Goal: Check status: Check status

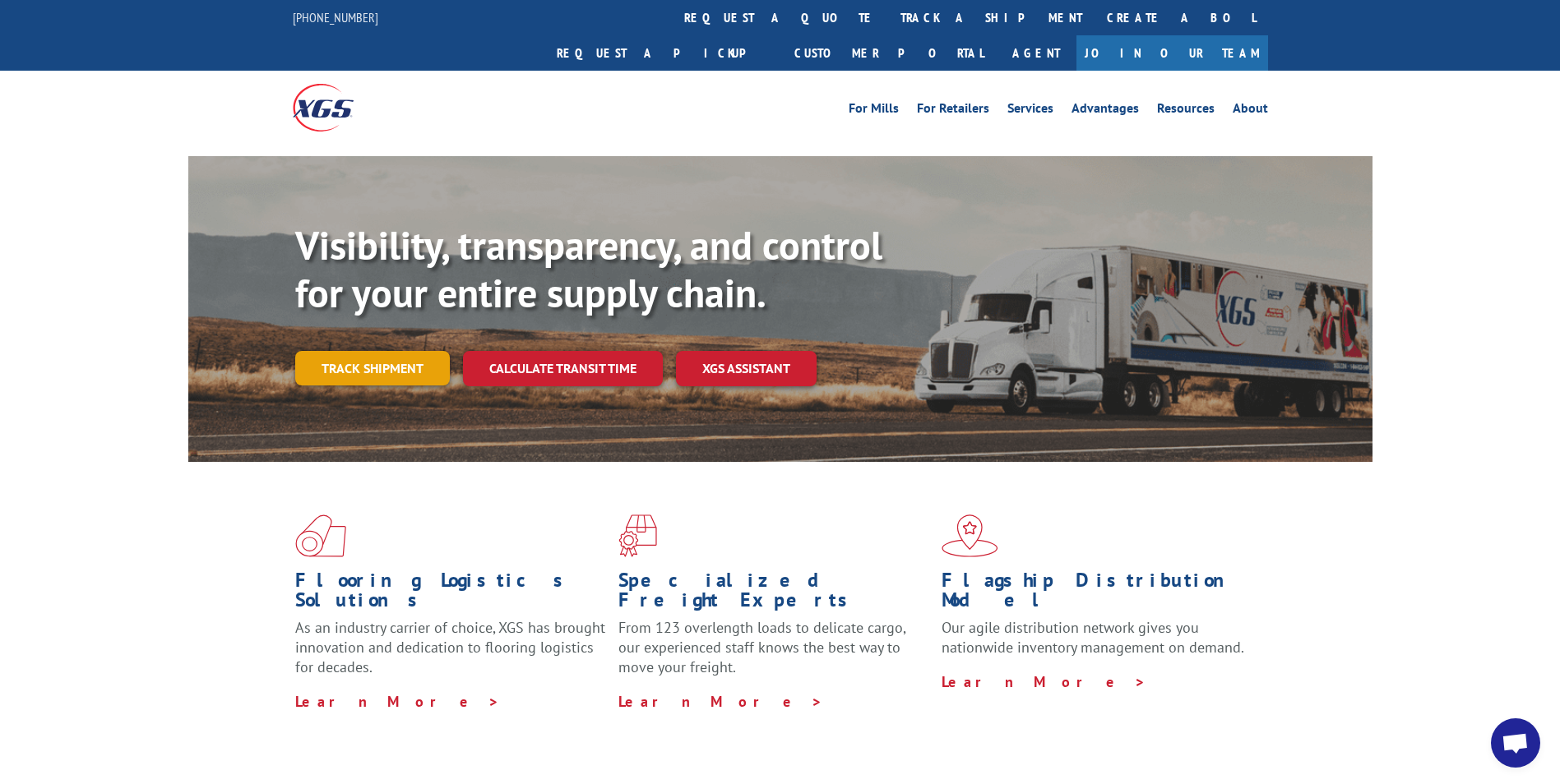
click at [342, 351] on link "Track shipment" at bounding box center [372, 368] width 155 height 34
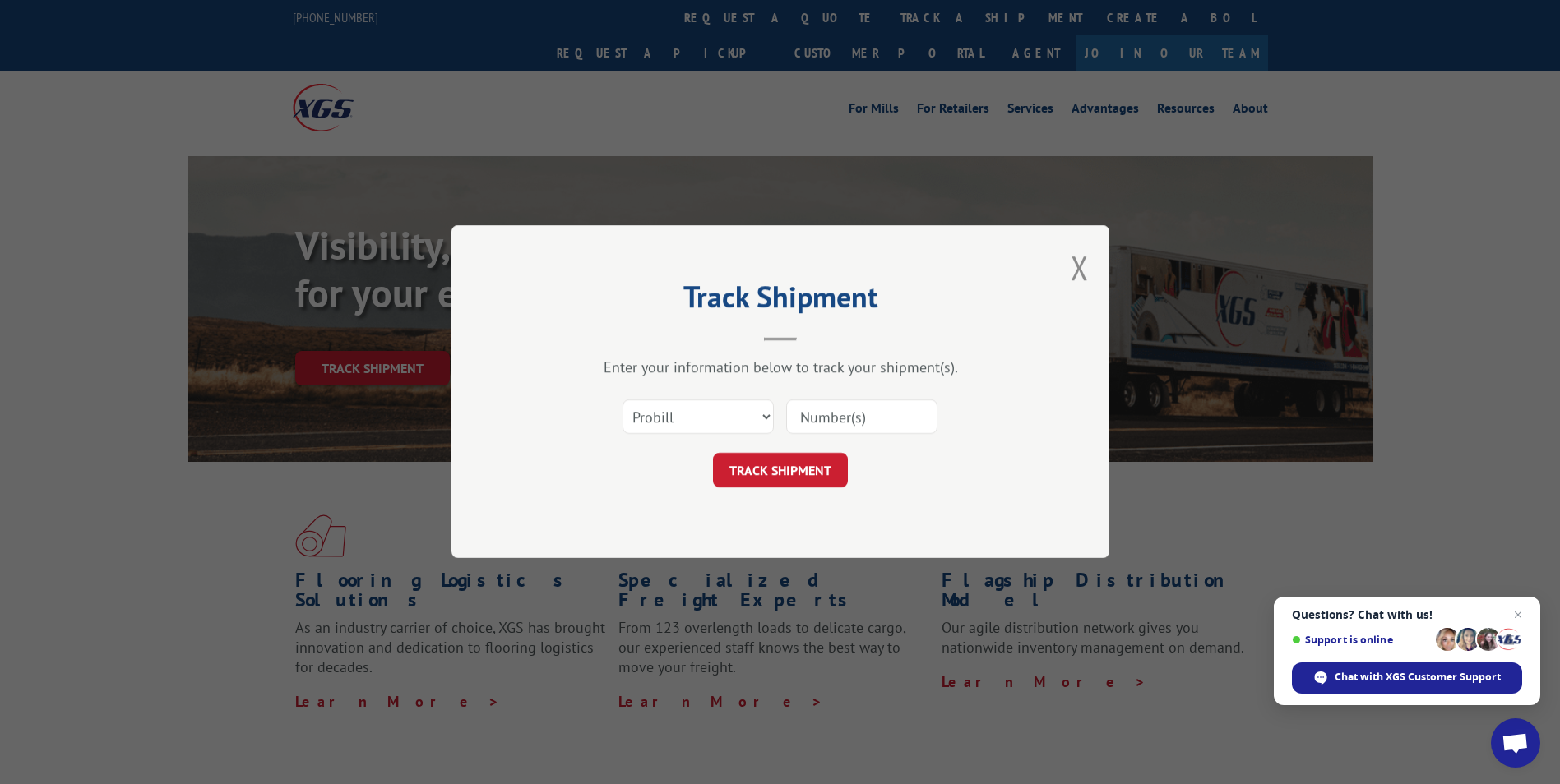
click at [814, 418] on input at bounding box center [861, 416] width 151 height 34
paste input "14563683"
type input "14563683"
click at [794, 465] on button "TRACK SHIPMENT" at bounding box center [780, 470] width 135 height 34
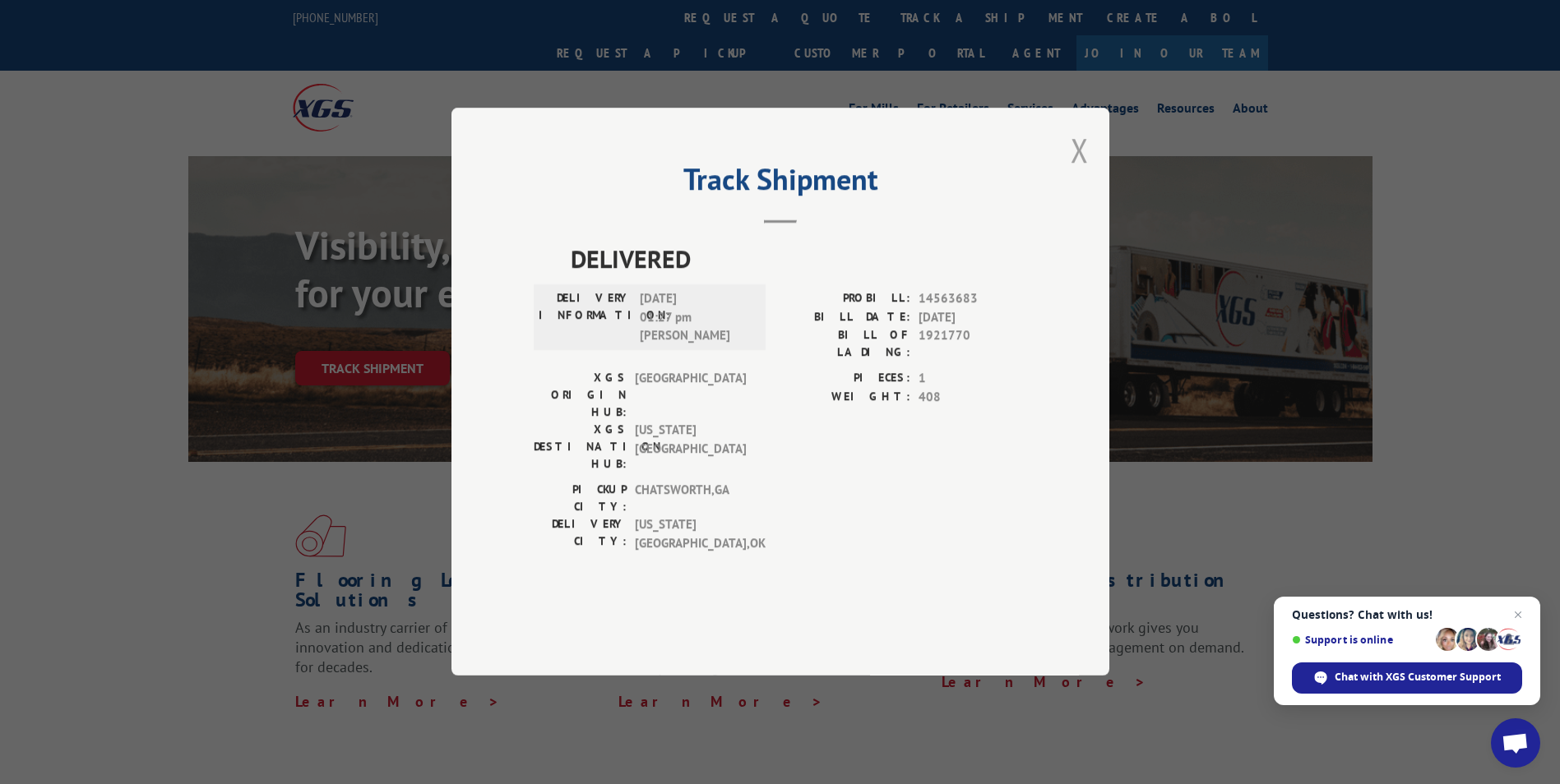
click at [1078, 172] on button "Close modal" at bounding box center [1079, 150] width 18 height 44
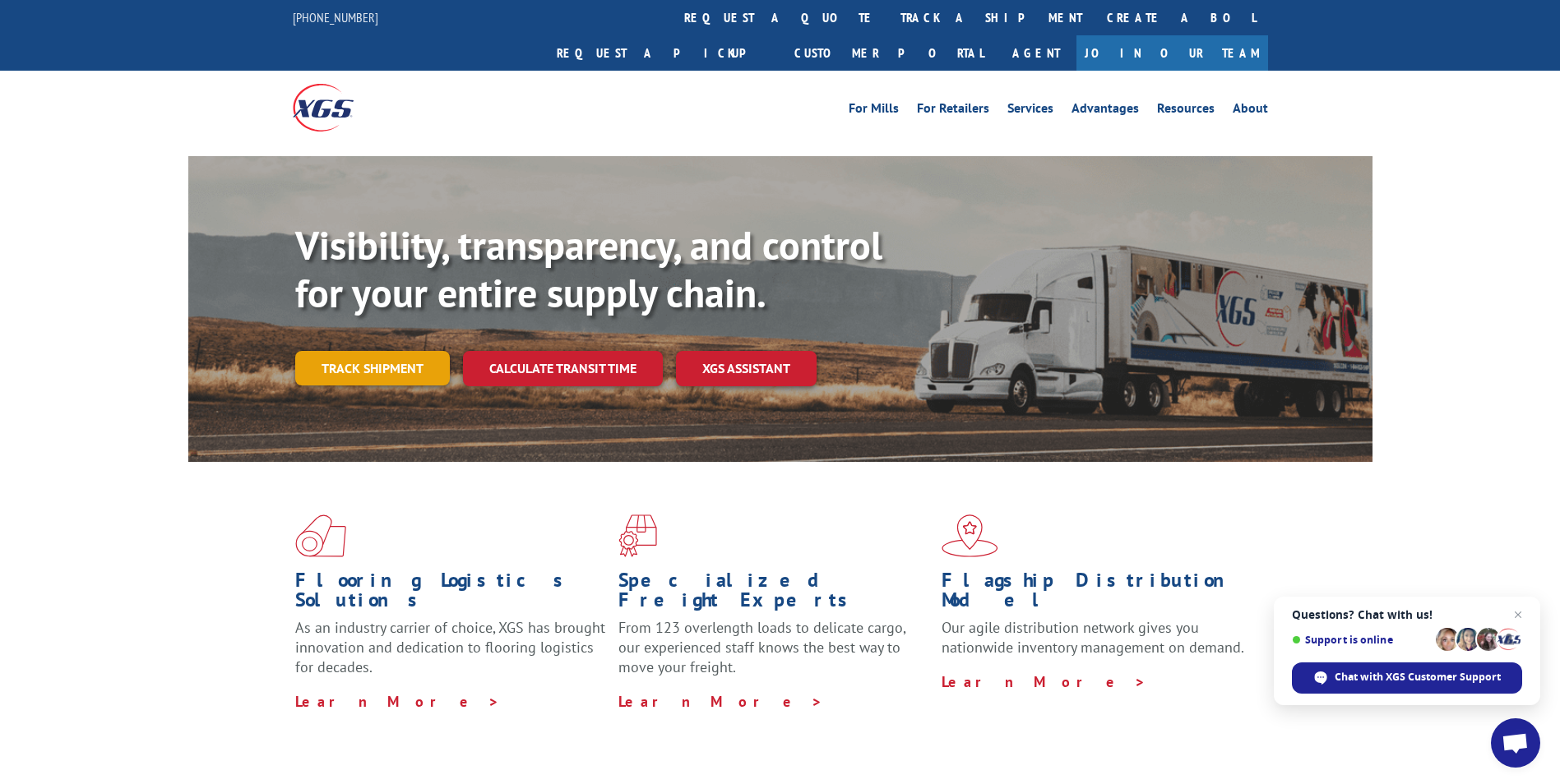
click at [358, 351] on link "Track shipment" at bounding box center [372, 368] width 155 height 34
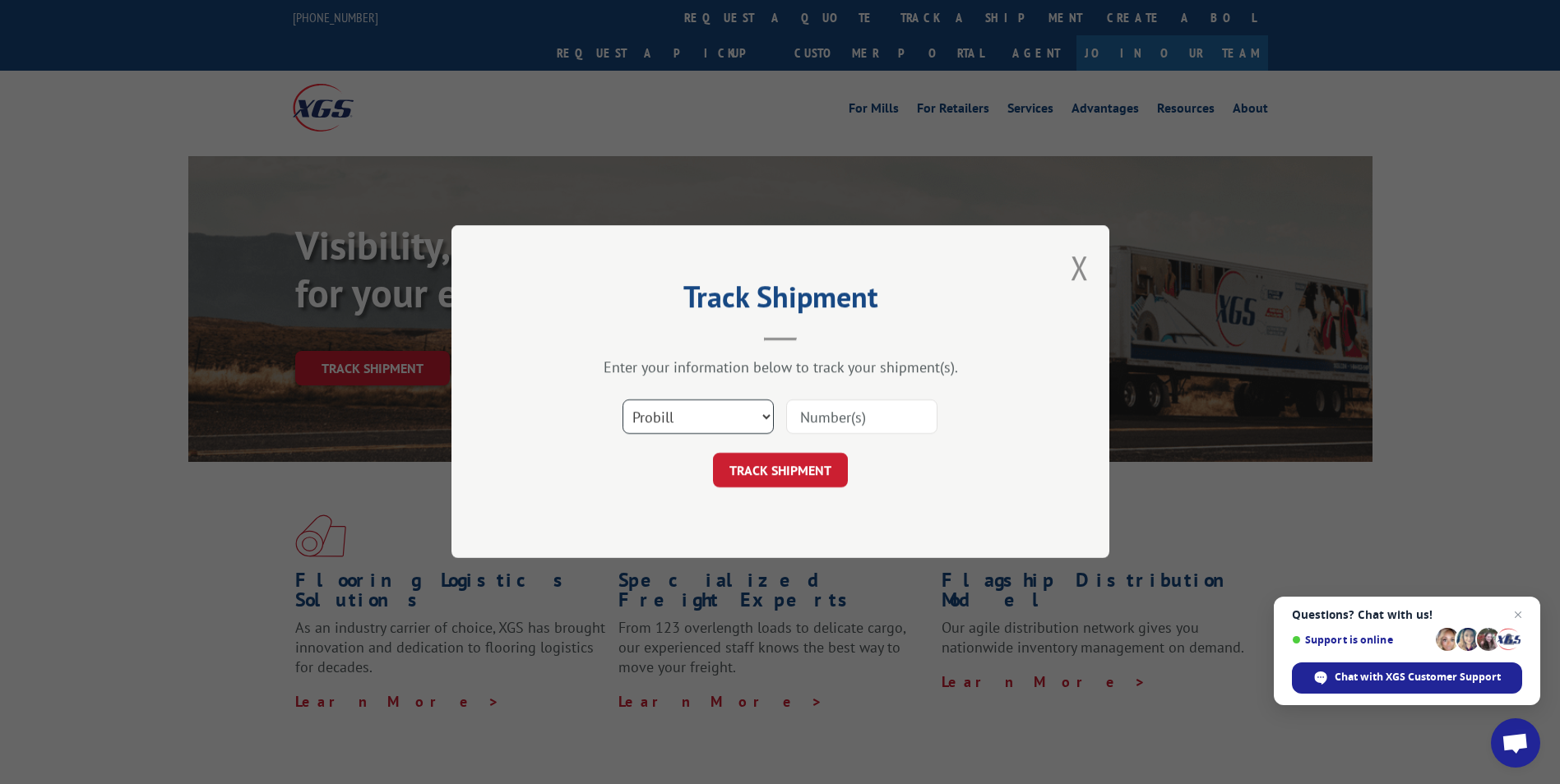
click at [756, 417] on select "Select category... Probill BOL PO" at bounding box center [698, 416] width 151 height 34
select select "bol"
click at [623, 400] on select "Select category... Probill BOL PO" at bounding box center [698, 416] width 151 height 34
click at [820, 412] on input at bounding box center [861, 416] width 151 height 34
paste input "14563683"
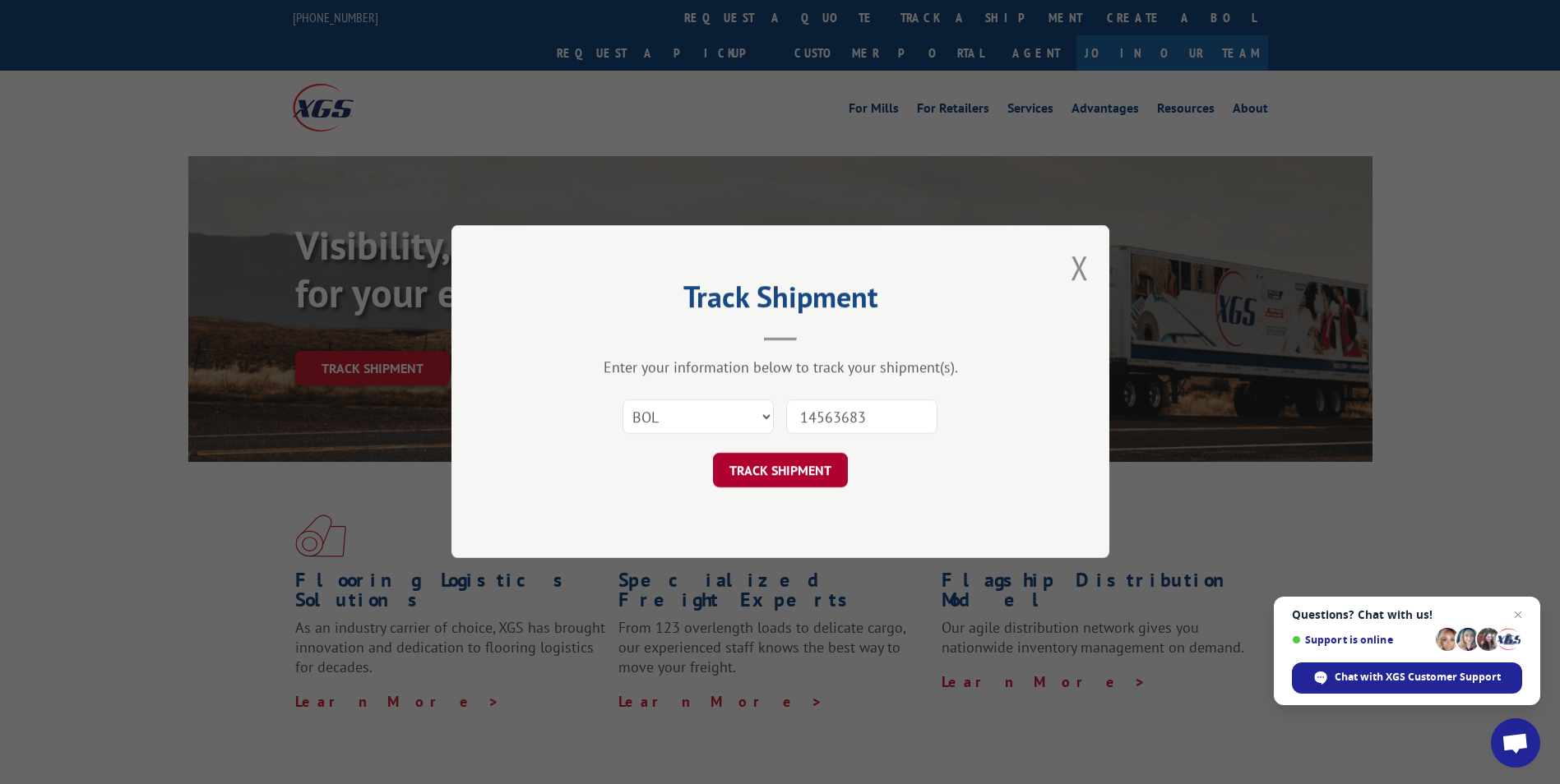
type input "14563683"
click at [801, 469] on button "TRACK SHIPMENT" at bounding box center [780, 470] width 135 height 34
